Goal: Transaction & Acquisition: Purchase product/service

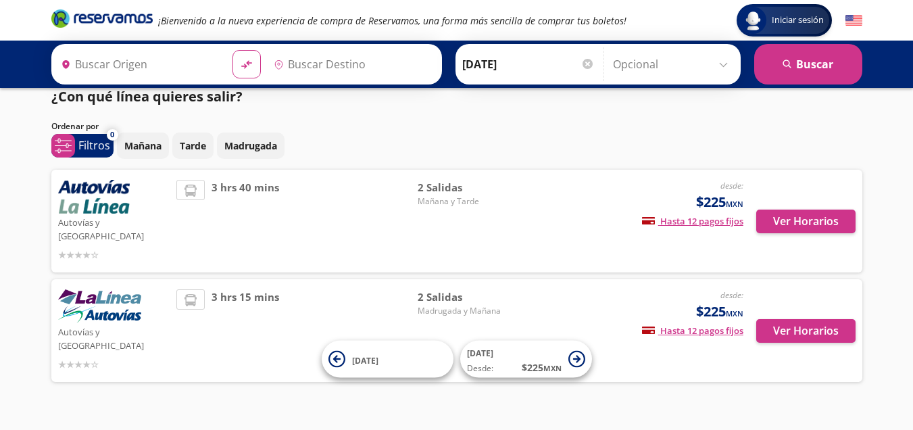
type input "Zitácuaro, [GEOGRAPHIC_DATA]"
type input "[GEOGRAPHIC_DATA], [GEOGRAPHIC_DATA]"
click at [569, 213] on div "desde: $225 MXN Hasta 12 pagos fijos Pagos fijos en compras mayores a $30 MXN, …" at bounding box center [631, 221] width 224 height 82
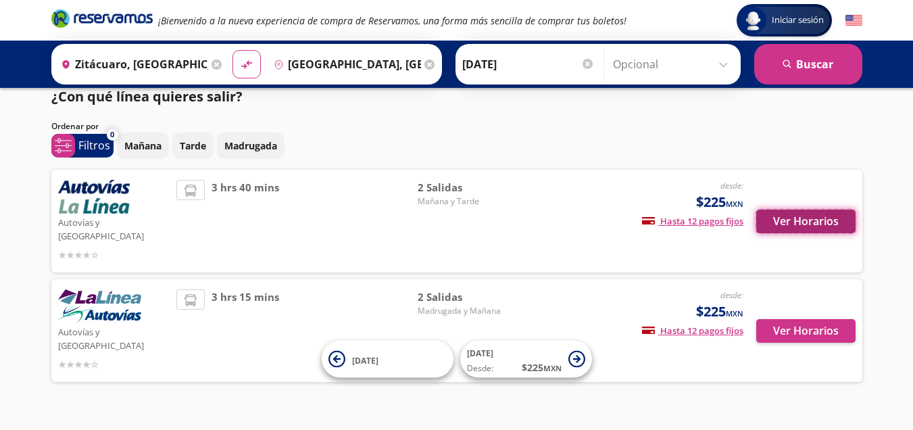
click at [793, 224] on button "Ver Horarios" at bounding box center [805, 222] width 99 height 24
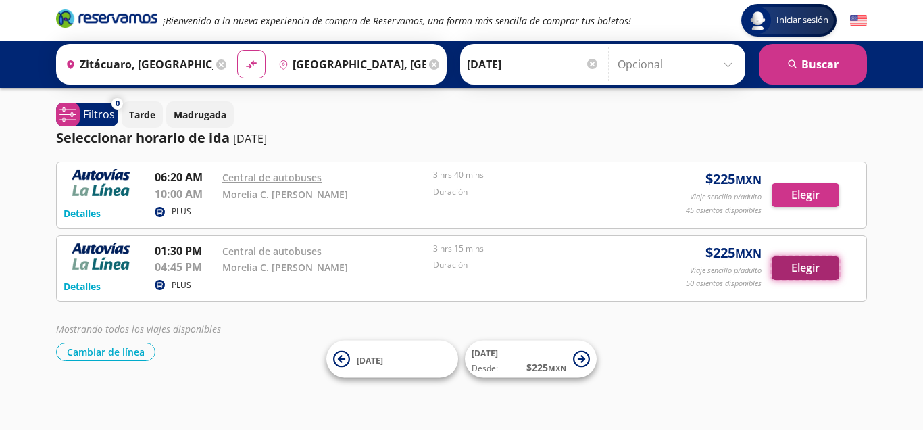
click at [794, 274] on button "Elegir" at bounding box center [806, 268] width 68 height 24
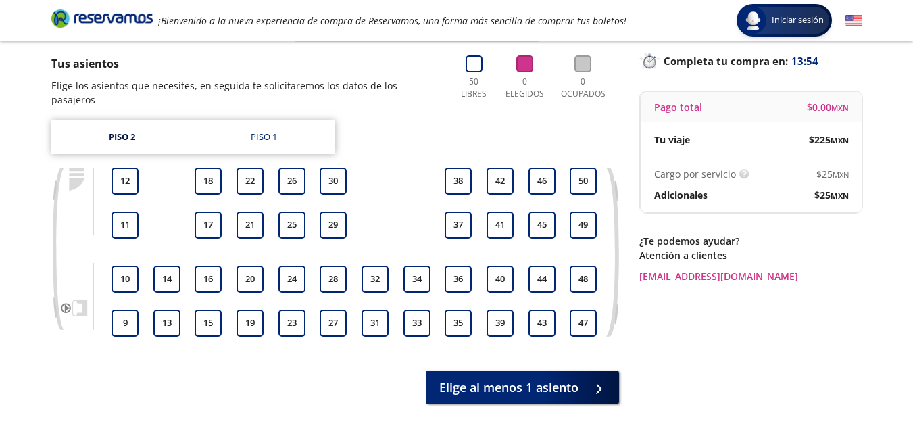
scroll to position [85, 0]
click at [464, 211] on button "37" at bounding box center [458, 224] width 27 height 27
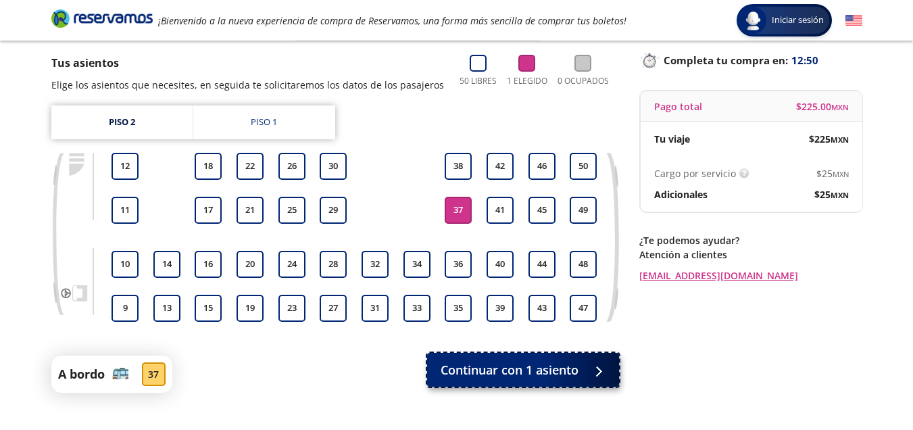
click at [528, 372] on span "Continuar con 1 asiento" at bounding box center [510, 370] width 138 height 18
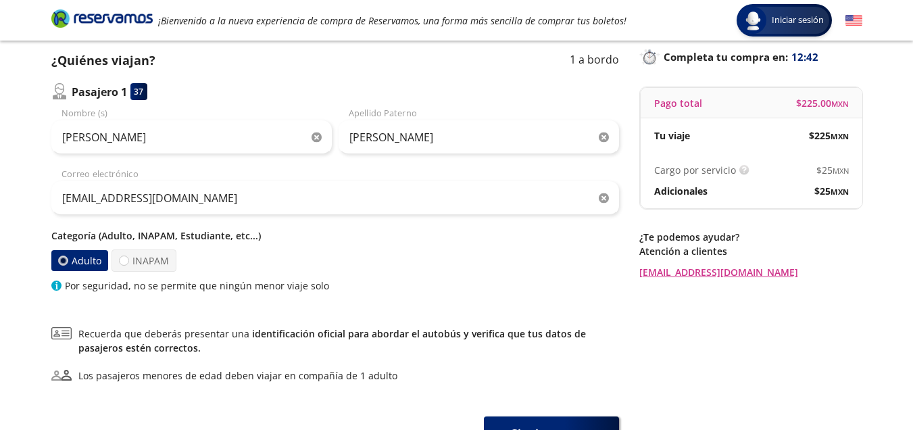
scroll to position [87, 0]
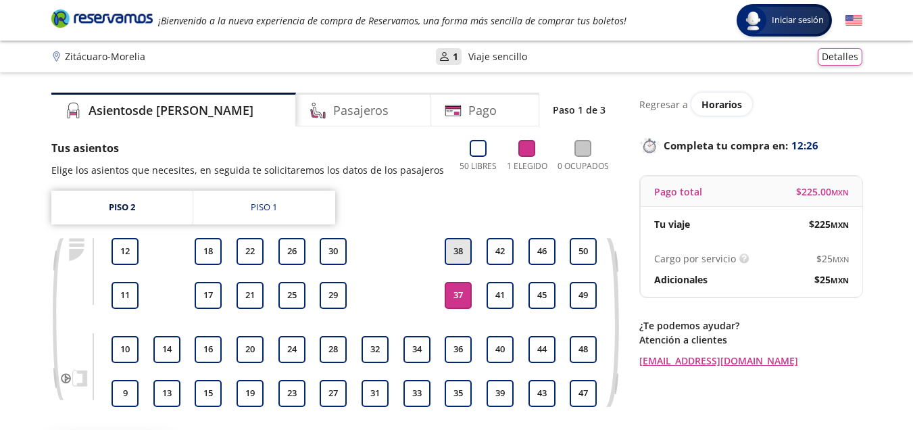
click at [460, 260] on button "38" at bounding box center [458, 251] width 27 height 27
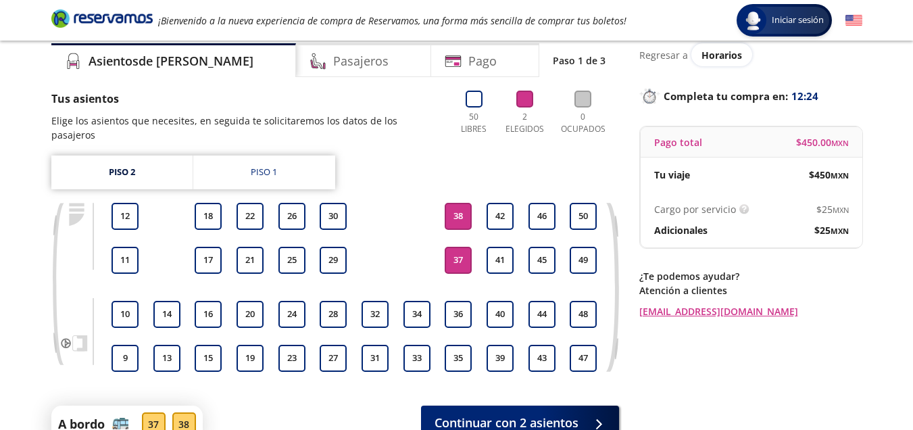
scroll to position [76, 0]
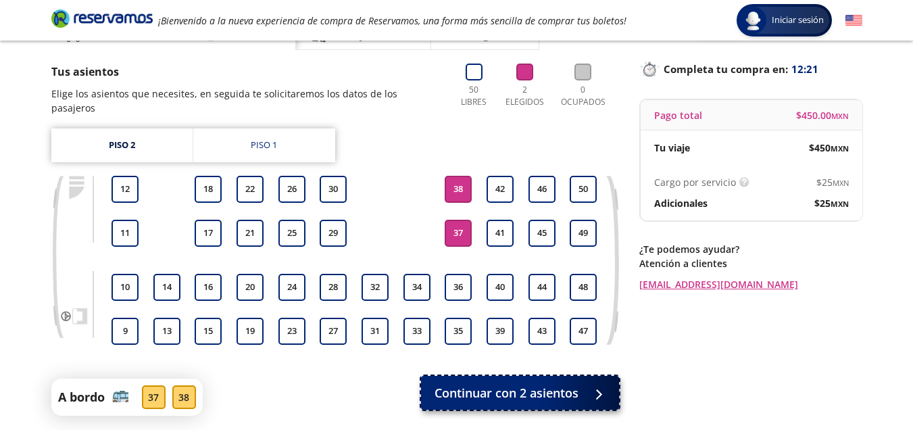
click at [536, 384] on span "Continuar con 2 asientos" at bounding box center [507, 393] width 144 height 18
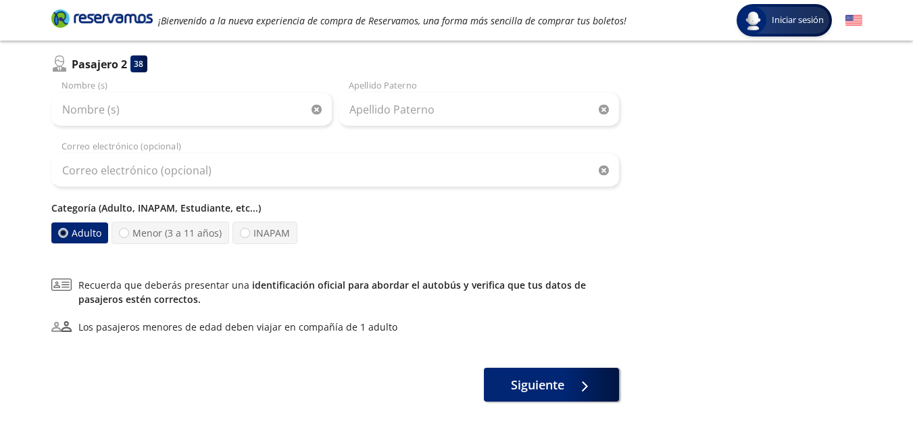
scroll to position [364, 0]
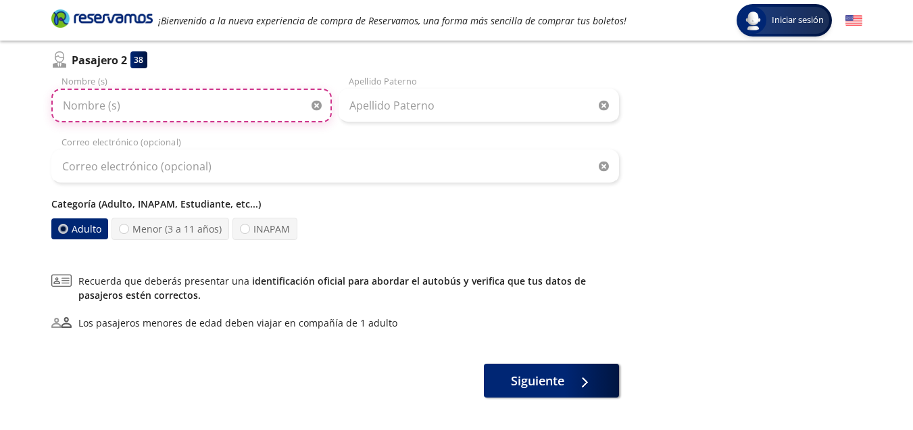
click at [149, 112] on input "Nombre (s)" at bounding box center [191, 106] width 281 height 34
type input "[PERSON_NAME]"
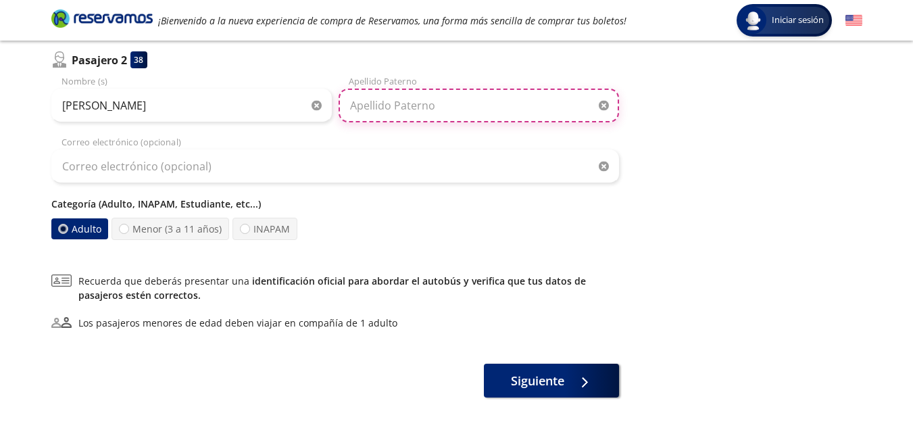
click at [391, 102] on input "Apellido Paterno" at bounding box center [479, 106] width 281 height 34
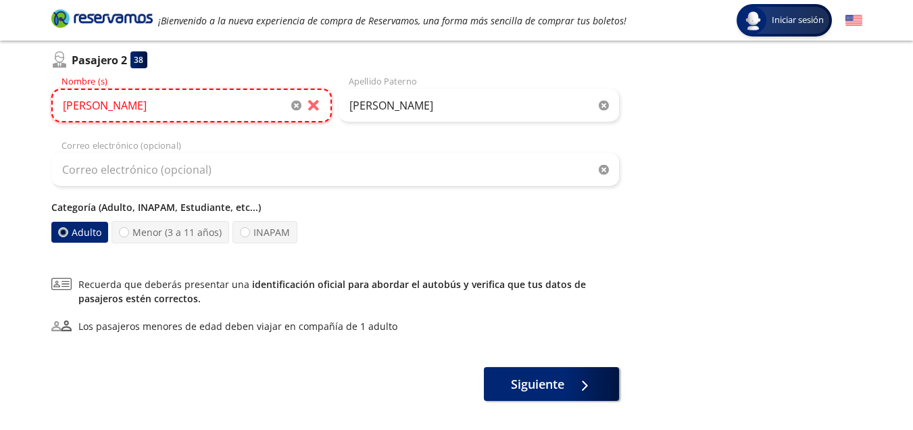
click at [178, 103] on input "[PERSON_NAME]" at bounding box center [191, 106] width 281 height 34
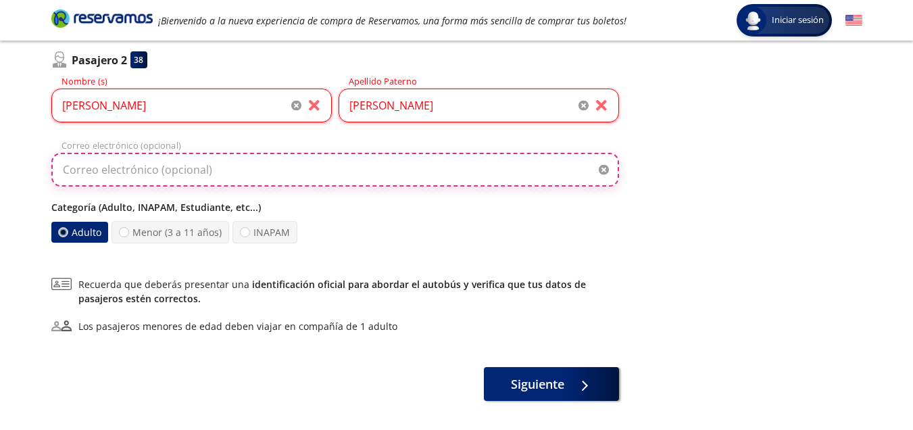
click at [218, 185] on input "Correo electrónico (opcional)" at bounding box center [335, 170] width 568 height 34
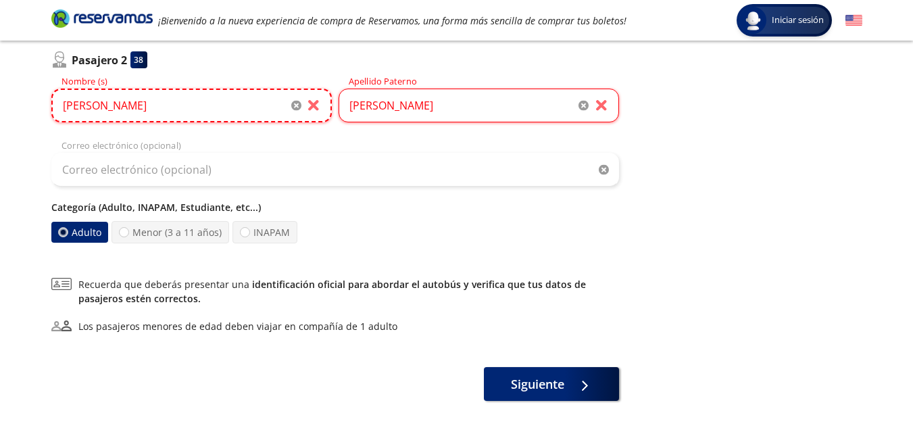
click at [270, 110] on input "[PERSON_NAME]" at bounding box center [191, 106] width 281 height 34
click at [447, 100] on input "[PERSON_NAME]" at bounding box center [479, 106] width 281 height 34
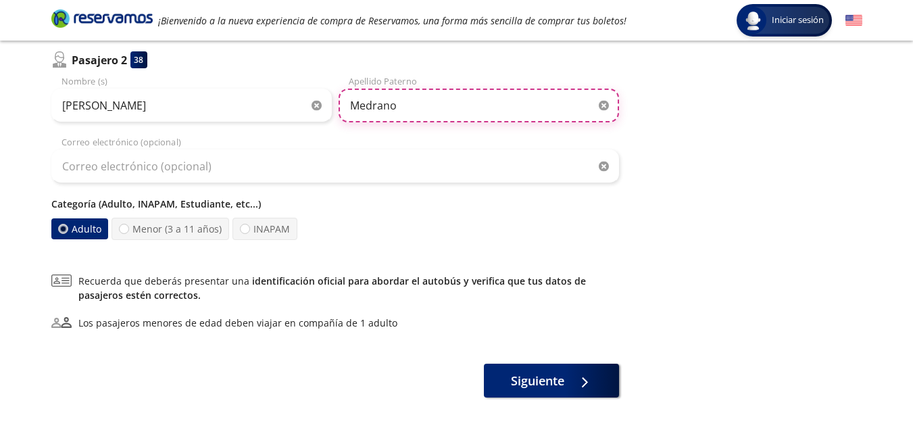
type input "Medrano"
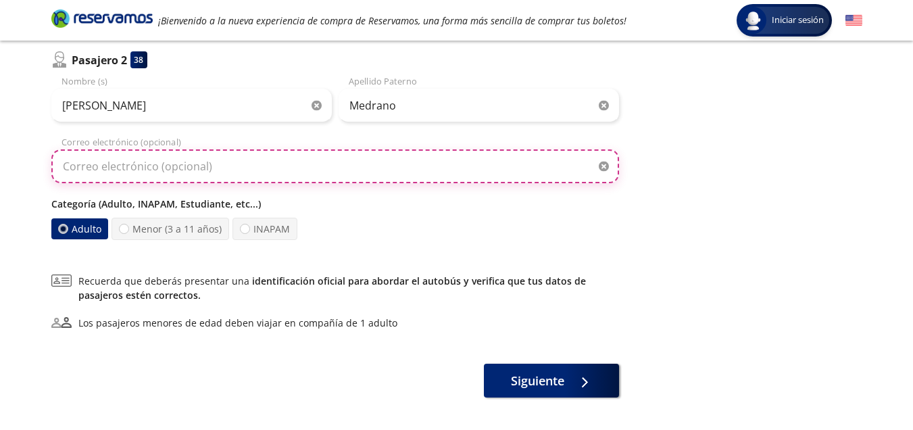
click at [114, 169] on input "Correo electrónico (opcional)" at bounding box center [335, 166] width 568 height 34
type input "[EMAIL_ADDRESS][DOMAIN_NAME]"
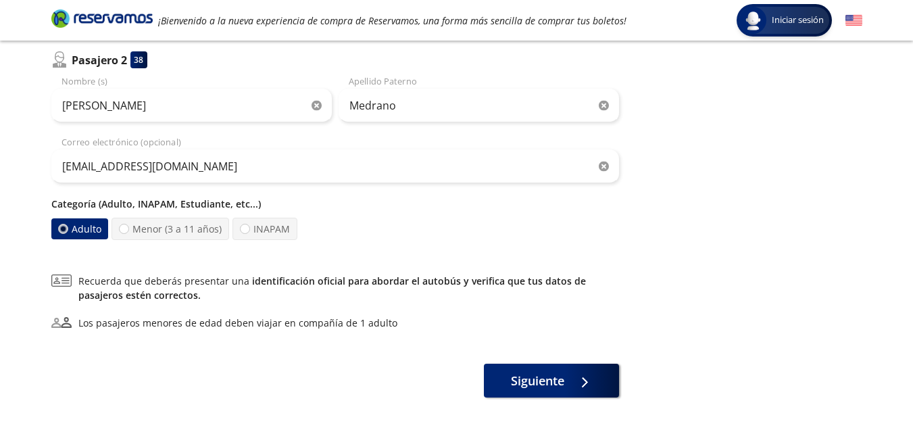
click at [363, 232] on div "Adulto Menor (3 a 11 años) INAPAM" at bounding box center [335, 229] width 568 height 22
click at [535, 385] on span "Siguiente" at bounding box center [537, 381] width 53 height 18
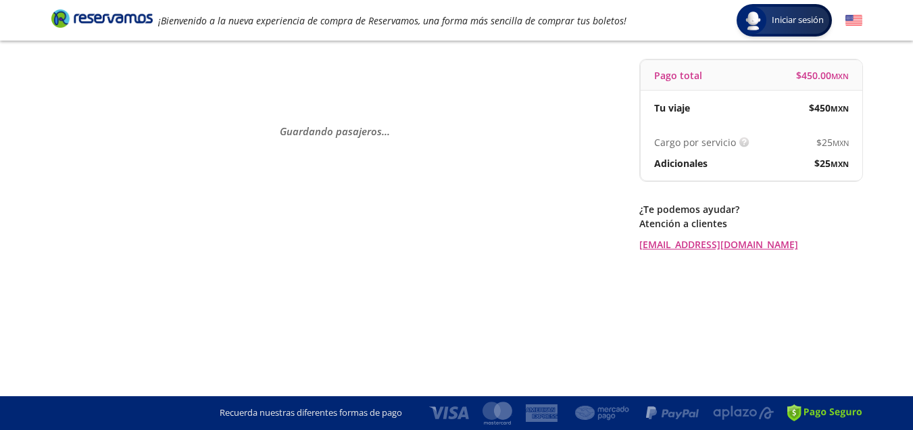
scroll to position [0, 0]
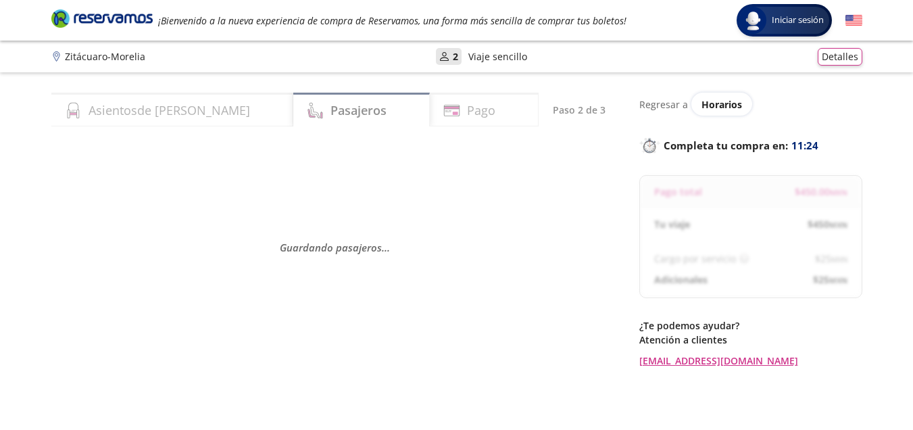
click at [868, 270] on div "Asientos de [PERSON_NAME] Pago Paso 2 de 3 Guardando pasajeros . . . Regresar a…" at bounding box center [457, 276] width 825 height 366
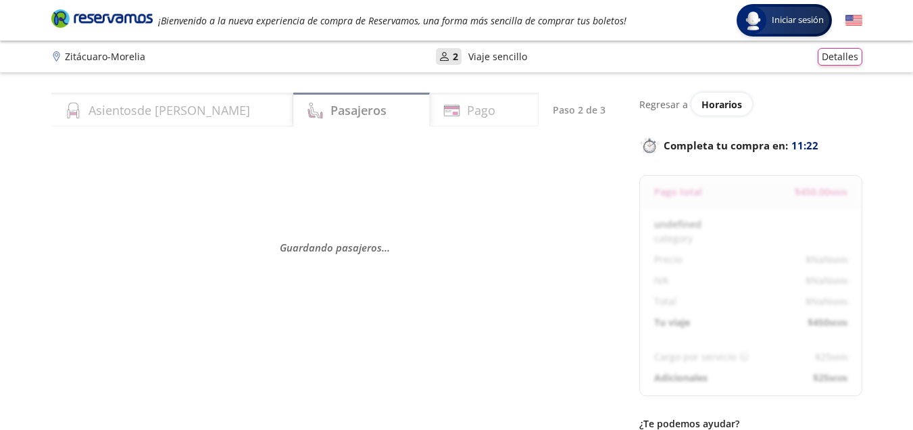
select select "MX"
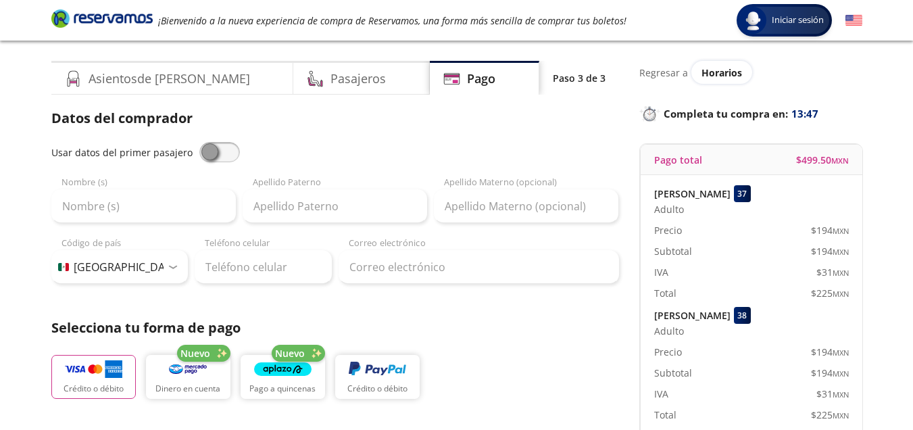
scroll to position [41, 0]
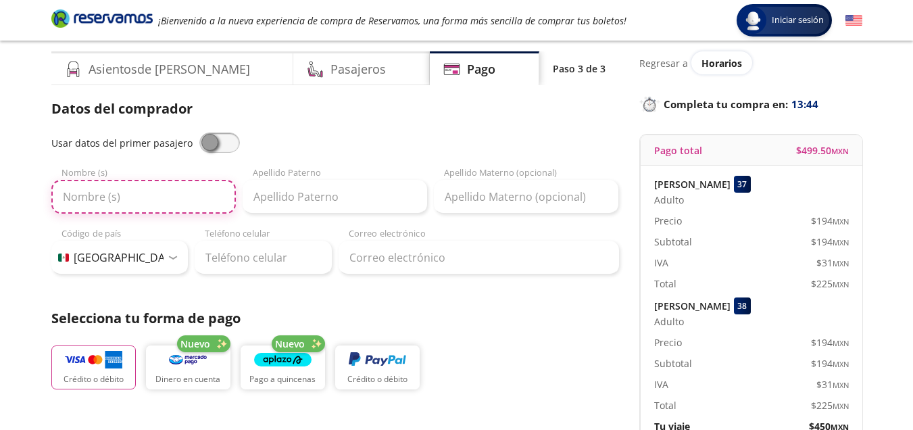
click at [125, 204] on input "Nombre (s)" at bounding box center [143, 197] width 185 height 34
click at [210, 144] on span at bounding box center [219, 143] width 41 height 20
click at [199, 133] on input "checkbox" at bounding box center [199, 133] width 0 height 0
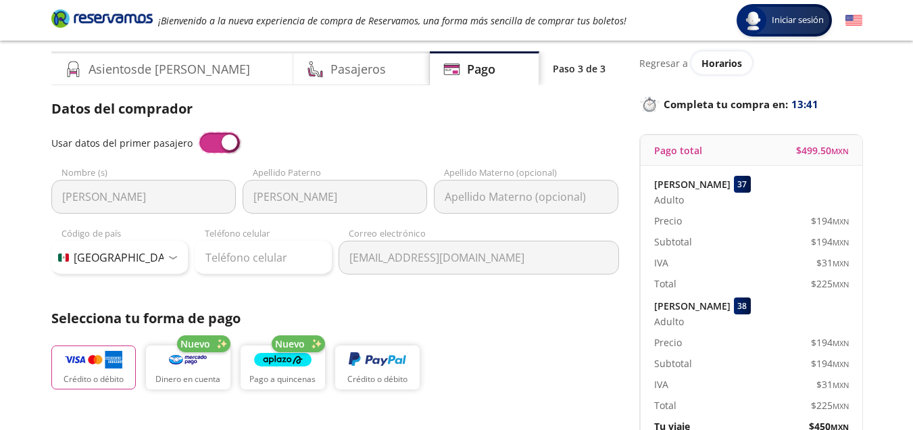
type input "[PERSON_NAME]"
type input "[EMAIL_ADDRESS][DOMAIN_NAME]"
click at [214, 144] on span at bounding box center [219, 143] width 41 height 20
click at [199, 133] on input "checkbox" at bounding box center [199, 133] width 0 height 0
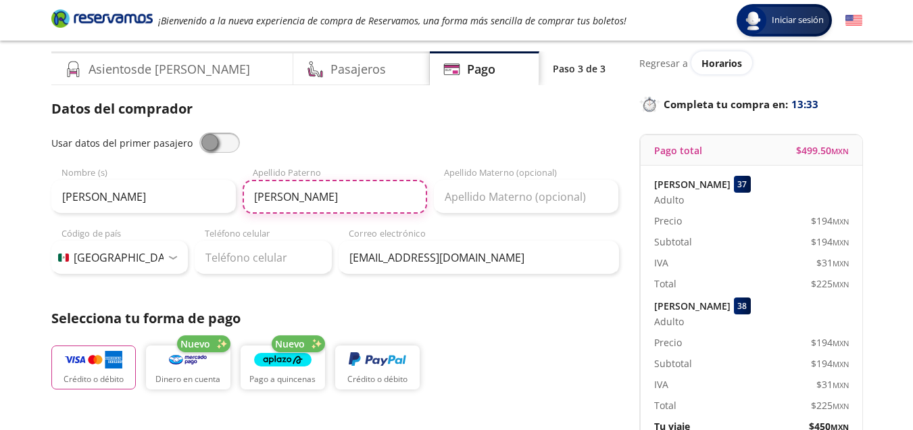
click at [340, 196] on input "[PERSON_NAME]" at bounding box center [335, 197] width 185 height 34
type input "Medrano"
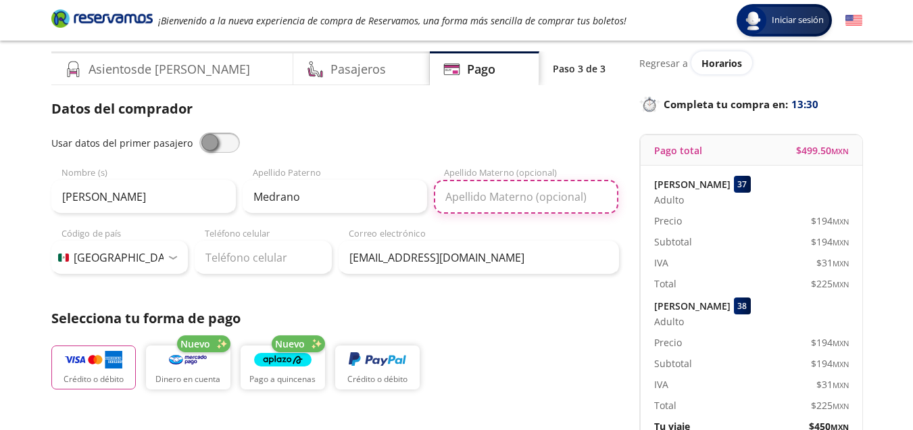
click at [508, 193] on input "Apellido Materno (opcional)" at bounding box center [526, 197] width 185 height 34
type input "Gaona"
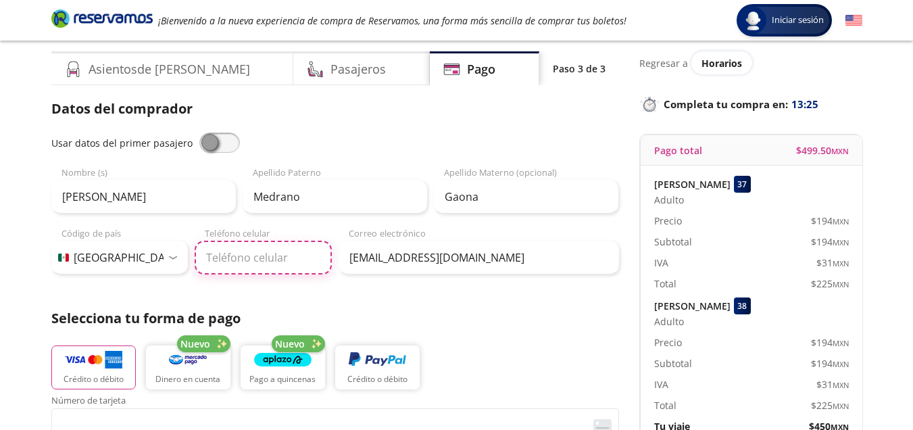
click at [245, 254] on input "Teléfono celular" at bounding box center [263, 258] width 137 height 34
type input "[PHONE_NUMBER]"
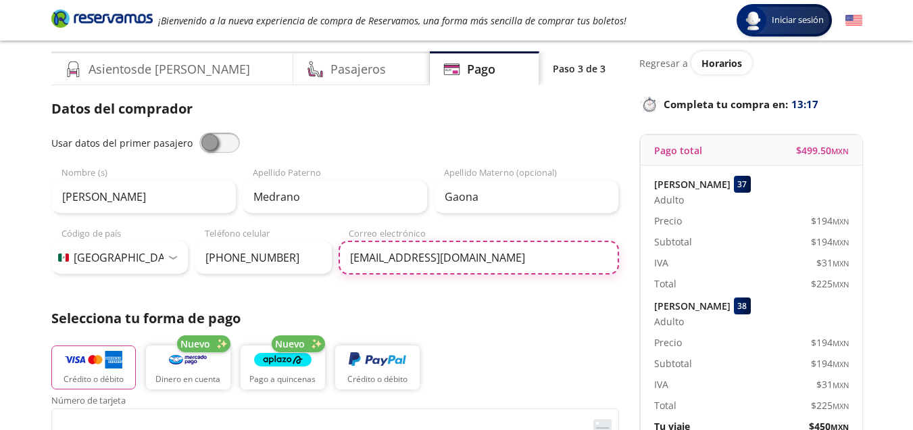
click at [535, 266] on input "[EMAIL_ADDRESS][DOMAIN_NAME]" at bounding box center [479, 258] width 281 height 34
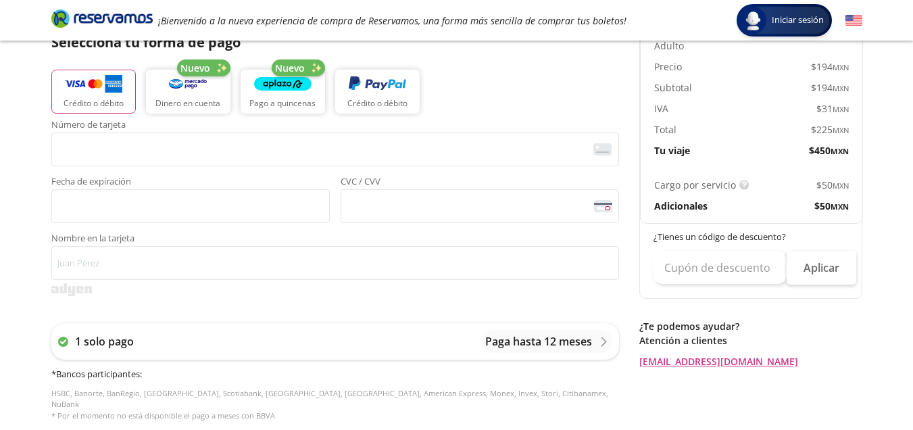
scroll to position [318, 0]
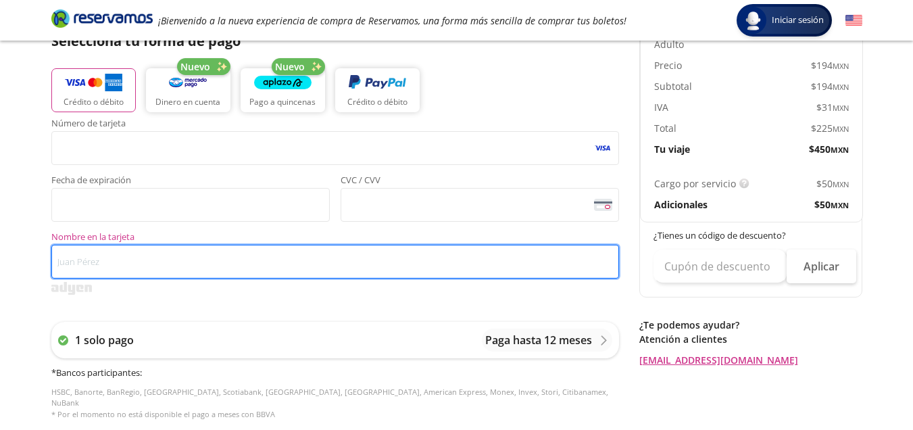
click at [199, 255] on input "Nombre en la tarjeta" at bounding box center [335, 262] width 568 height 34
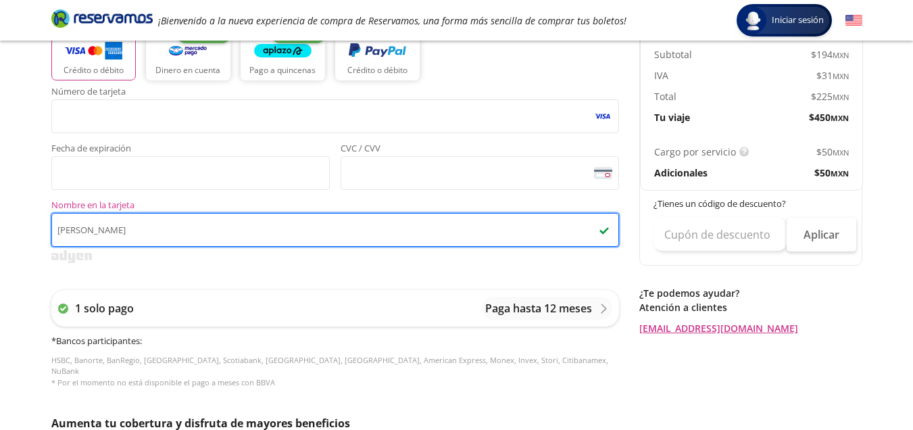
scroll to position [348, 0]
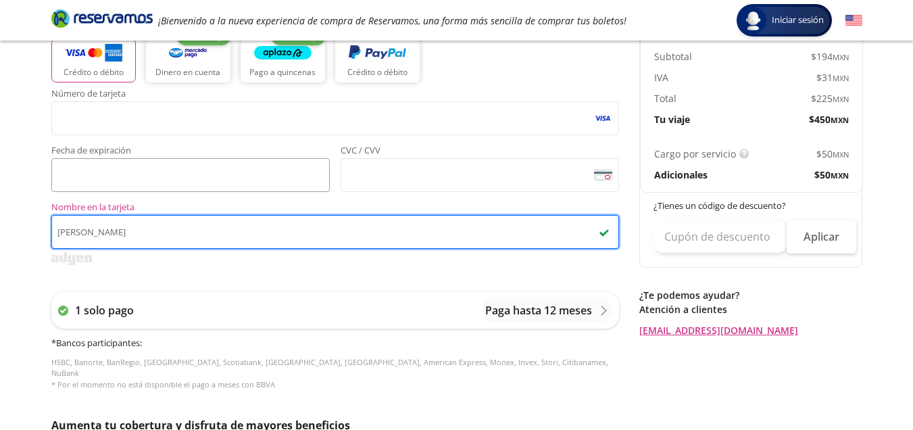
type input "[PERSON_NAME]"
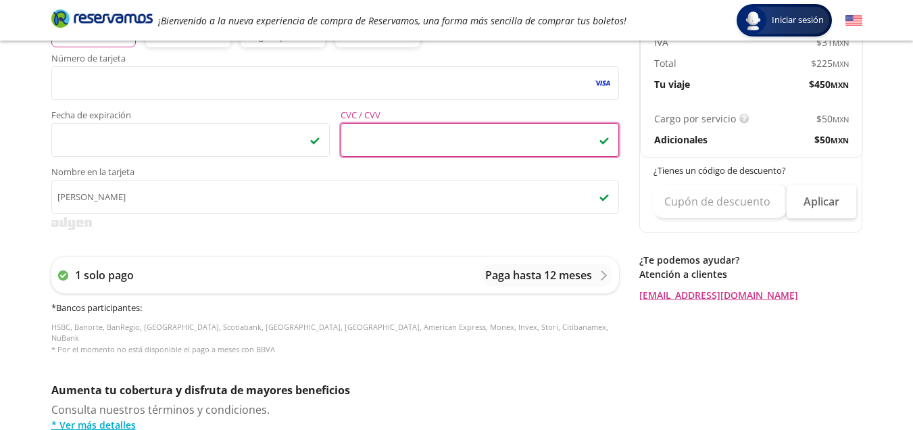
scroll to position [396, 0]
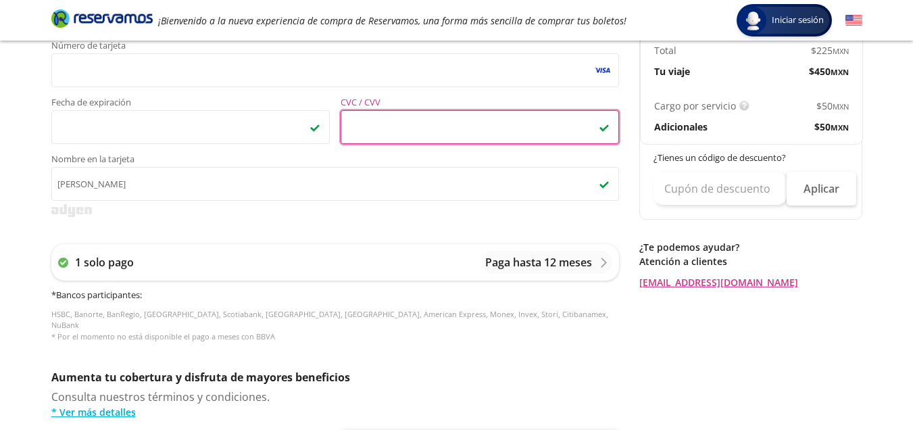
click at [888, 222] on div "Group 9 Created with Sketch. Pago Zitácuaro - Morelia Iniciar sesión Iniciar se…" at bounding box center [456, 164] width 913 height 1120
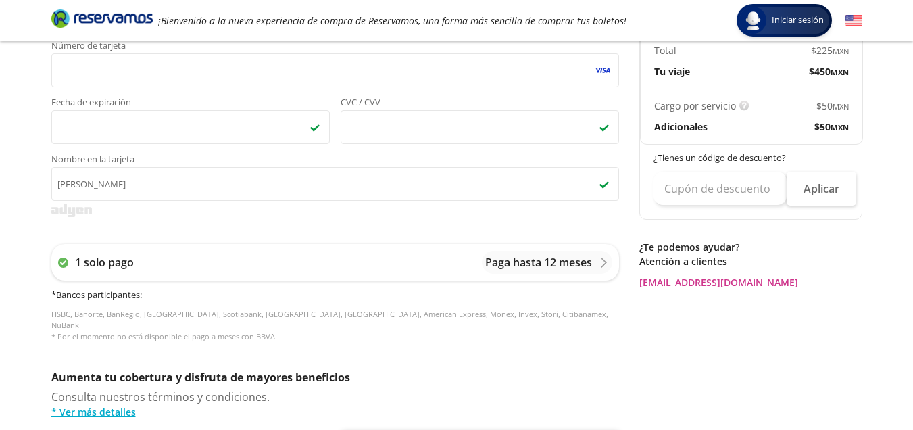
scroll to position [613, 0]
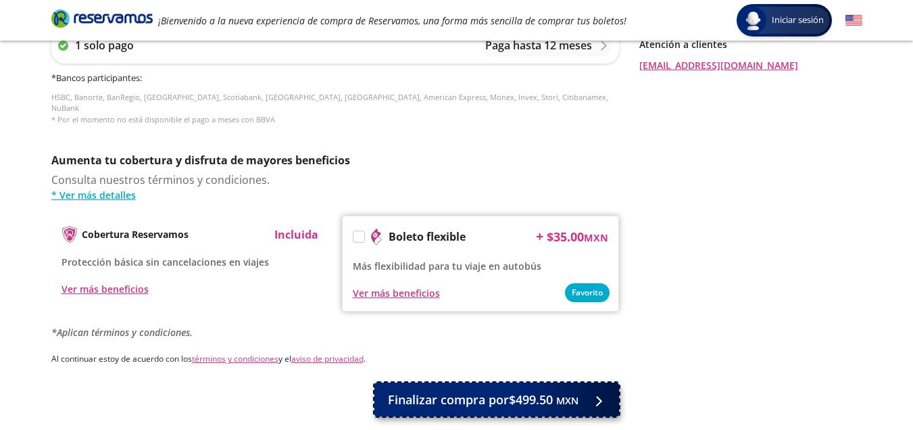
click at [533, 391] on span "Finalizar compra por $499.50 MXN" at bounding box center [483, 400] width 191 height 18
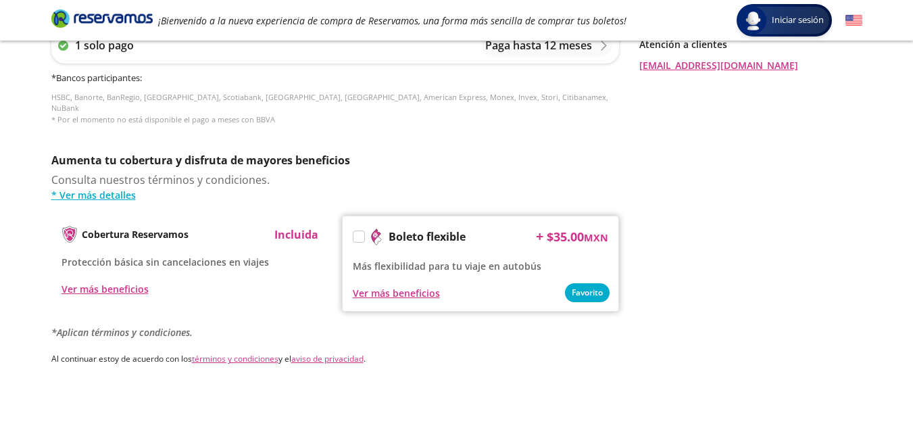
scroll to position [0, 0]
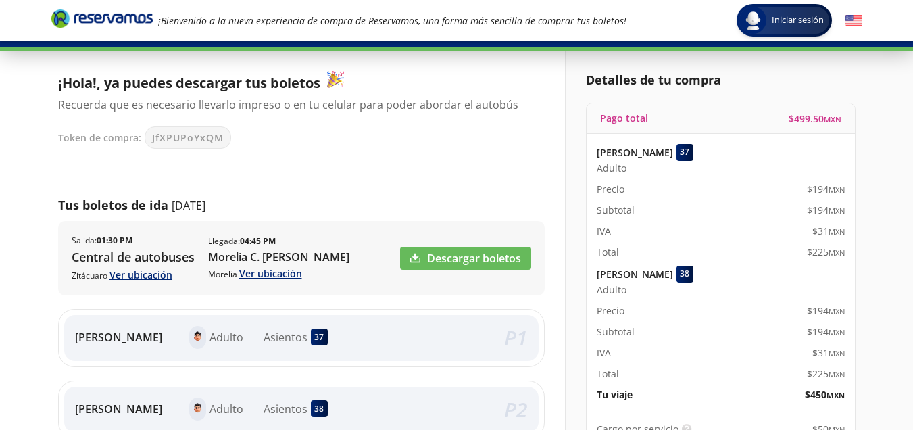
scroll to position [165, 0]
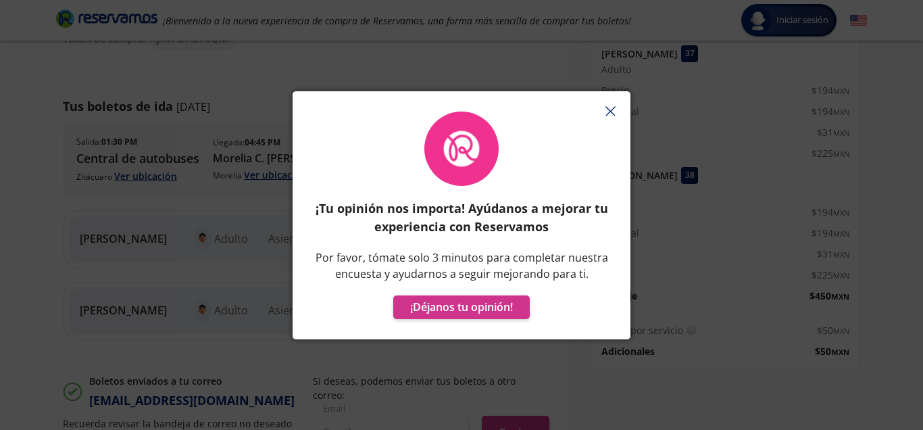
click at [606, 116] on icon "button" at bounding box center [611, 111] width 10 height 10
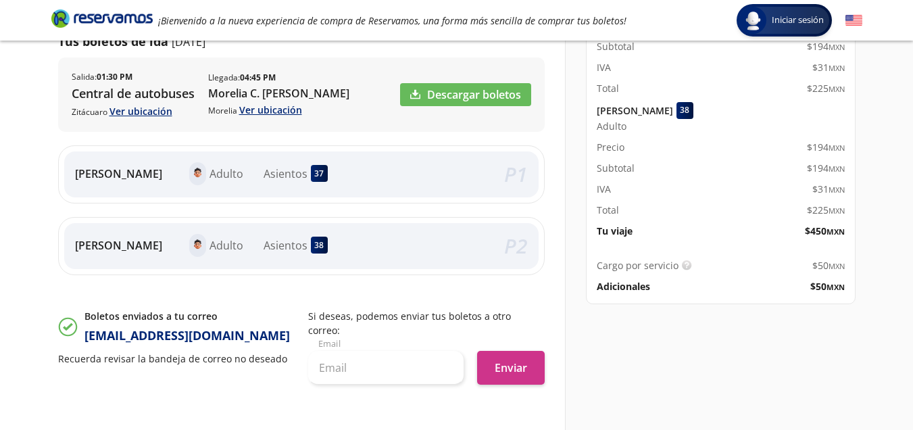
scroll to position [247, 0]
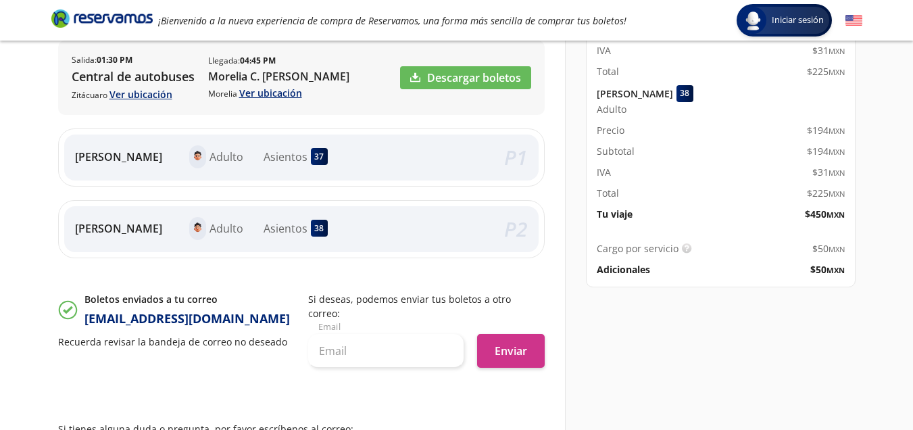
click at [446, 301] on p "Si deseas, podemos enviar tus boletos a otro correo:" at bounding box center [426, 306] width 237 height 28
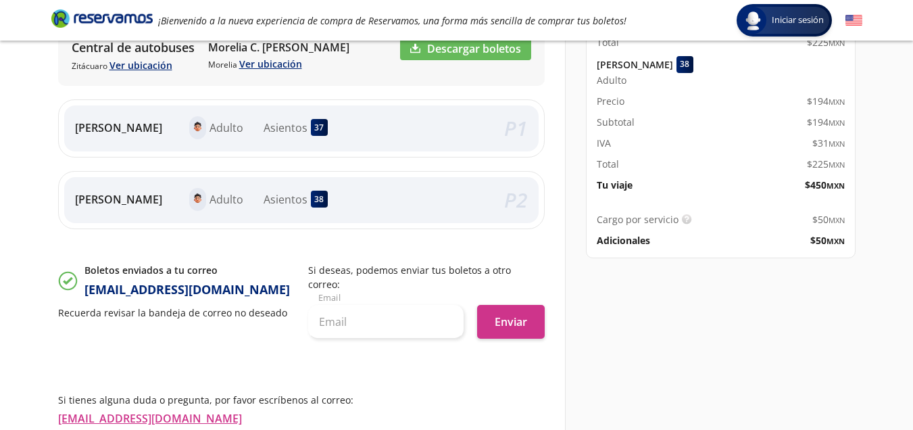
click at [109, 201] on p "[PERSON_NAME]" at bounding box center [118, 199] width 87 height 16
click at [137, 197] on p "[PERSON_NAME]" at bounding box center [118, 199] width 87 height 16
click at [182, 203] on div "[PERSON_NAME] Adulto Asientos 38" at bounding box center [289, 199] width 429 height 23
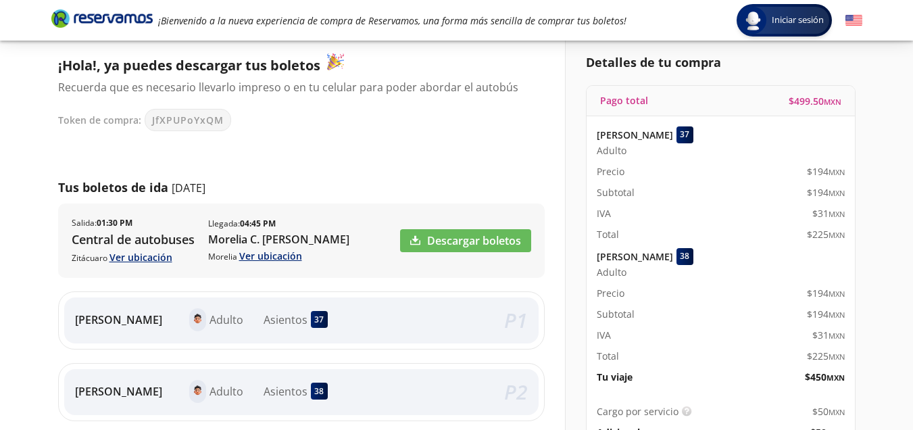
scroll to position [87, 0]
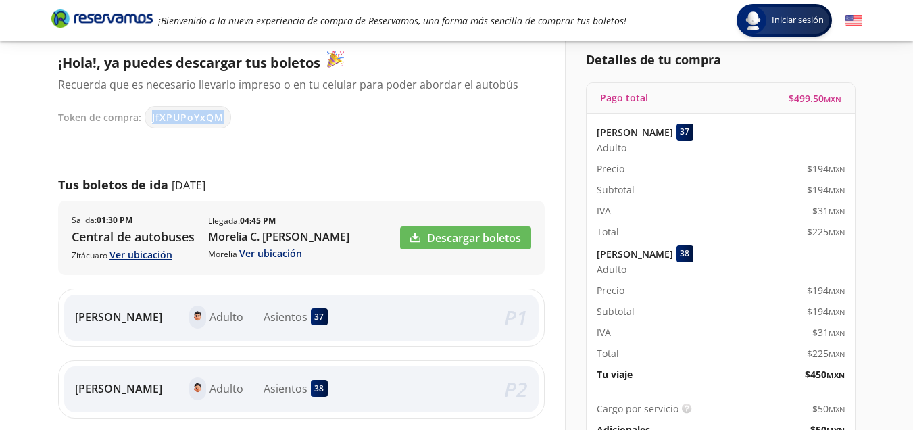
drag, startPoint x: 151, startPoint y: 118, endPoint x: 220, endPoint y: 124, distance: 68.6
click at [220, 124] on div "JfXPUPoYxQM" at bounding box center [188, 117] width 87 height 22
click at [259, 124] on div "Token de compra: JfXPUPoYxQM" at bounding box center [294, 117] width 473 height 22
